Goal: Transaction & Acquisition: Purchase product/service

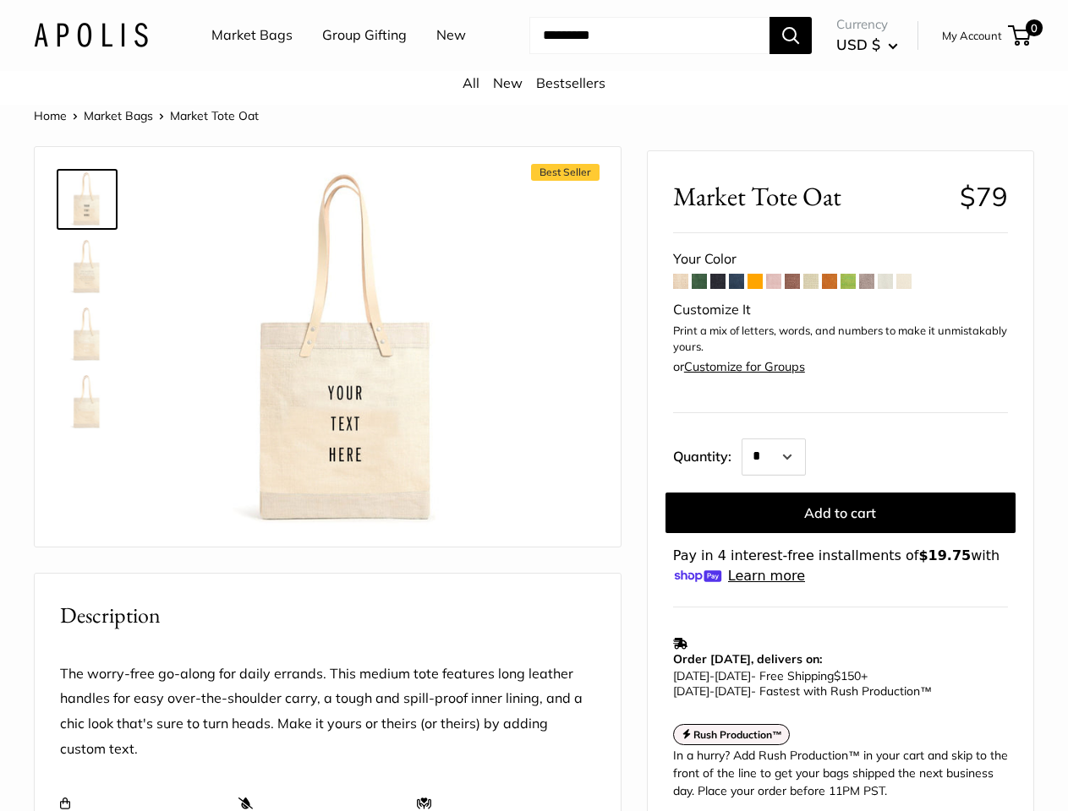
click at [533, 406] on div "Best Seller Roll over image to zoom in" at bounding box center [327, 347] width 543 height 366
click at [533, 54] on input "Search..." at bounding box center [649, 35] width 240 height 37
click at [349, 63] on ul "Market Bags Group Gifting New" at bounding box center [353, 35] width 284 height 54
click at [634, 54] on input "Search..." at bounding box center [649, 35] width 240 height 37
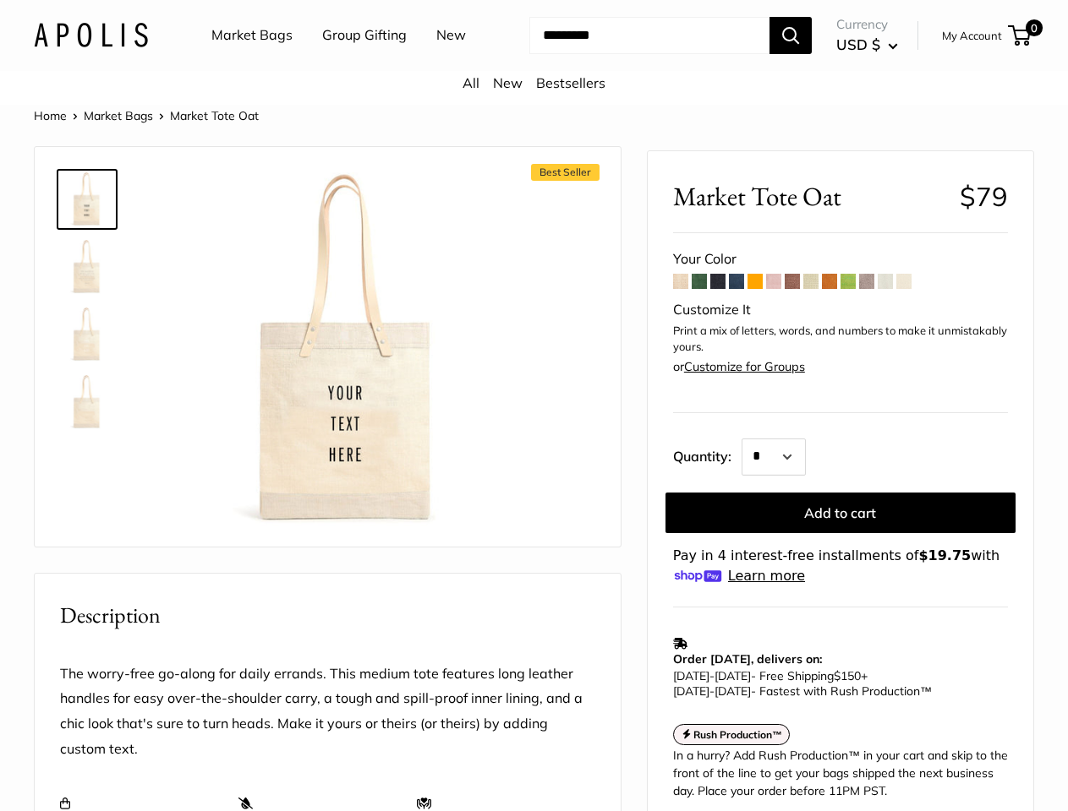
click at [533, 468] on div "Best Seller Roll over image to zoom in" at bounding box center [327, 347] width 543 height 366
click at [348, 371] on img at bounding box center [348, 350] width 357 height 357
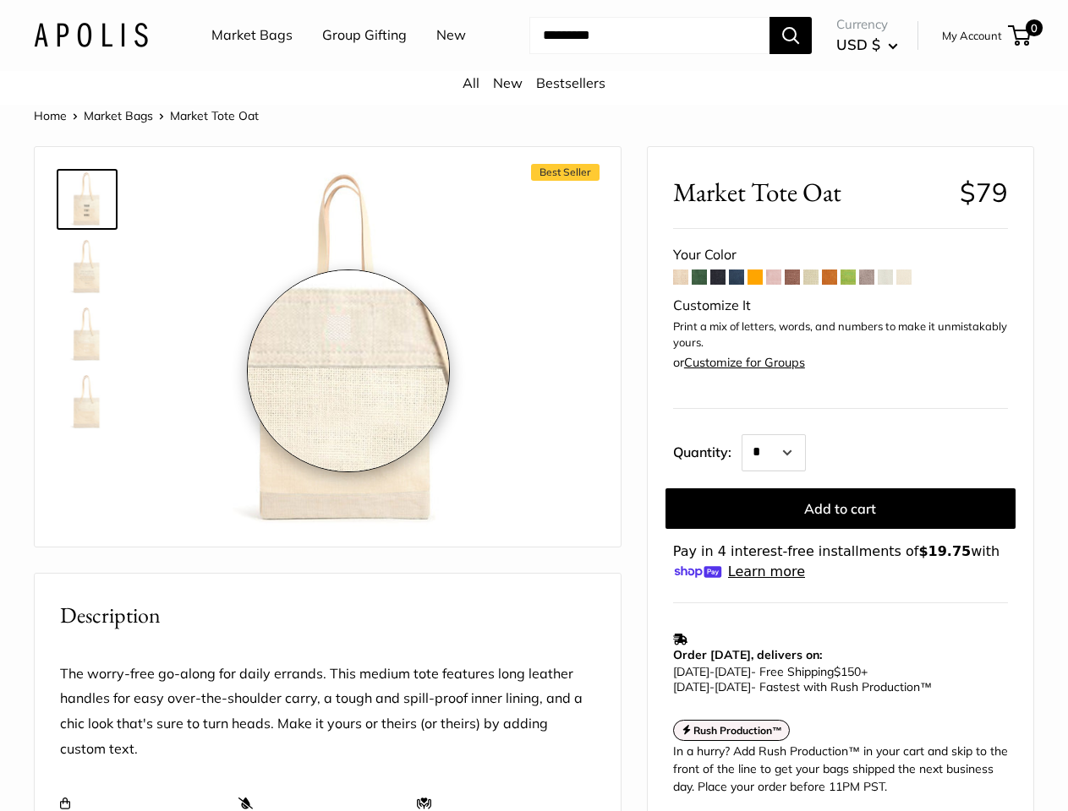
click at [348, 371] on div "Roll over image to zoom in" at bounding box center [348, 351] width 357 height 358
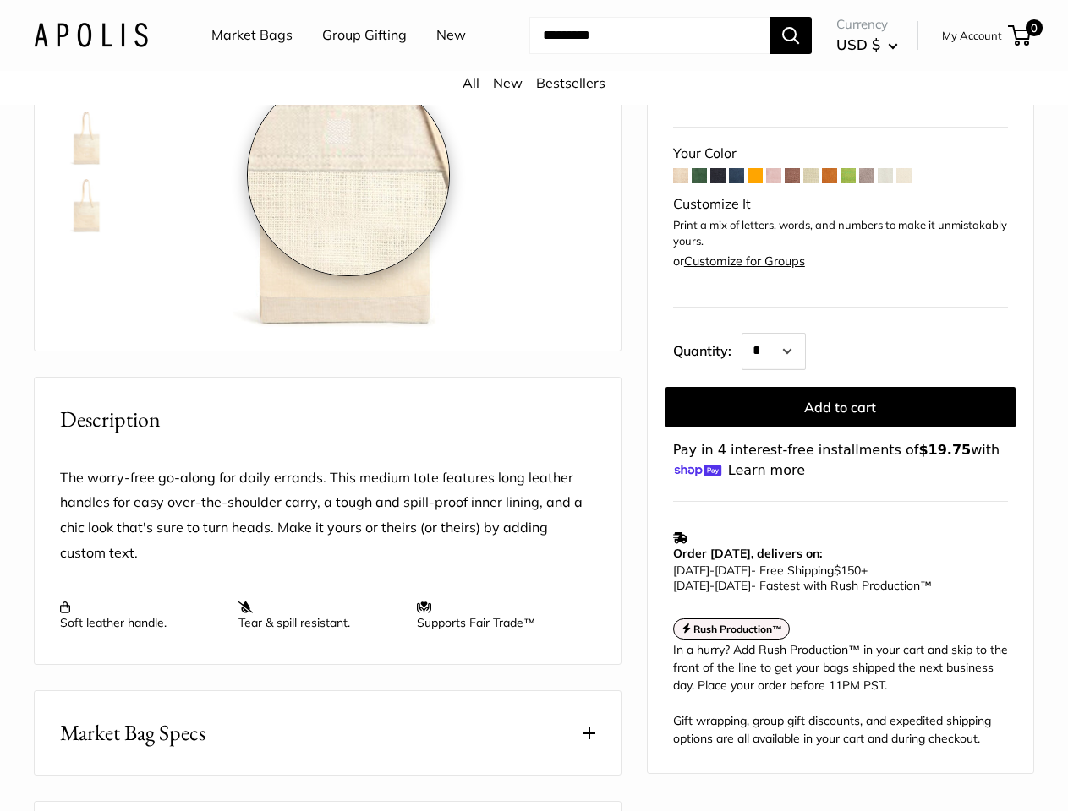
click at [840, 529] on td "Order [DATE], delivers on: [DATE] - [DATE] - Free Shipping $150 + [DATE] - [DAT…" at bounding box center [840, 562] width 335 height 81
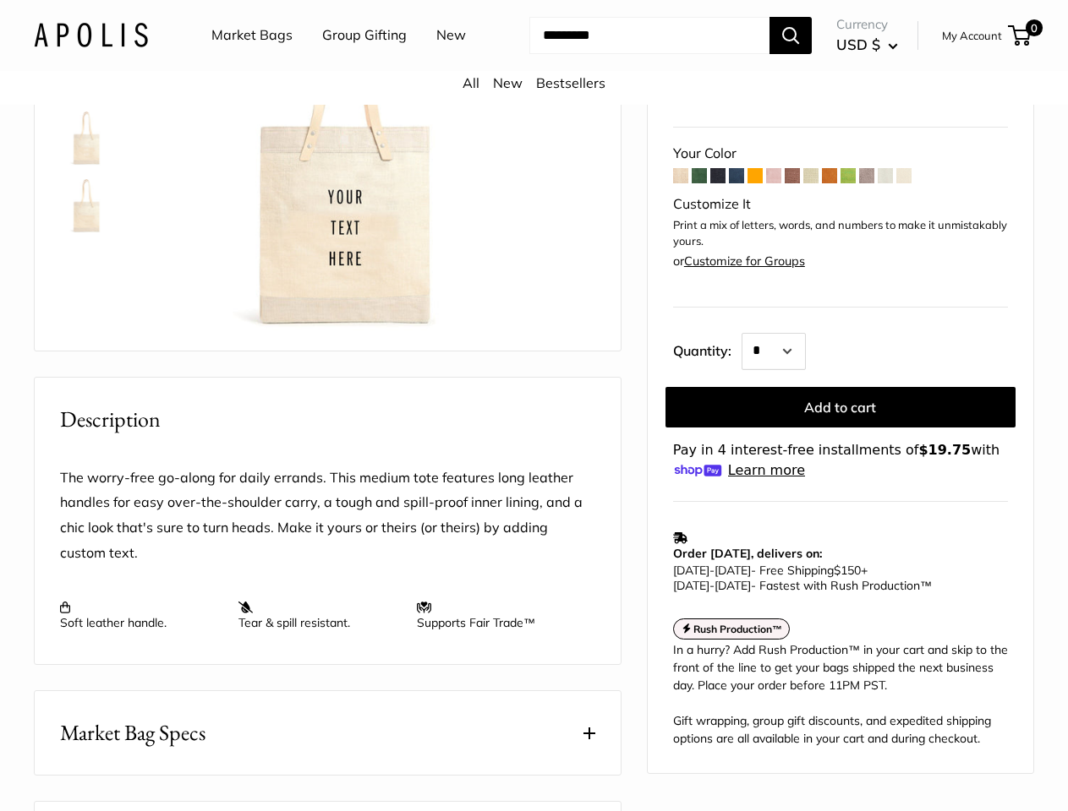
click at [449, 567] on p "The worry-free go-along for daily errands. This medium tote features long leath…" at bounding box center [327, 516] width 535 height 101
